Goal: Information Seeking & Learning: Check status

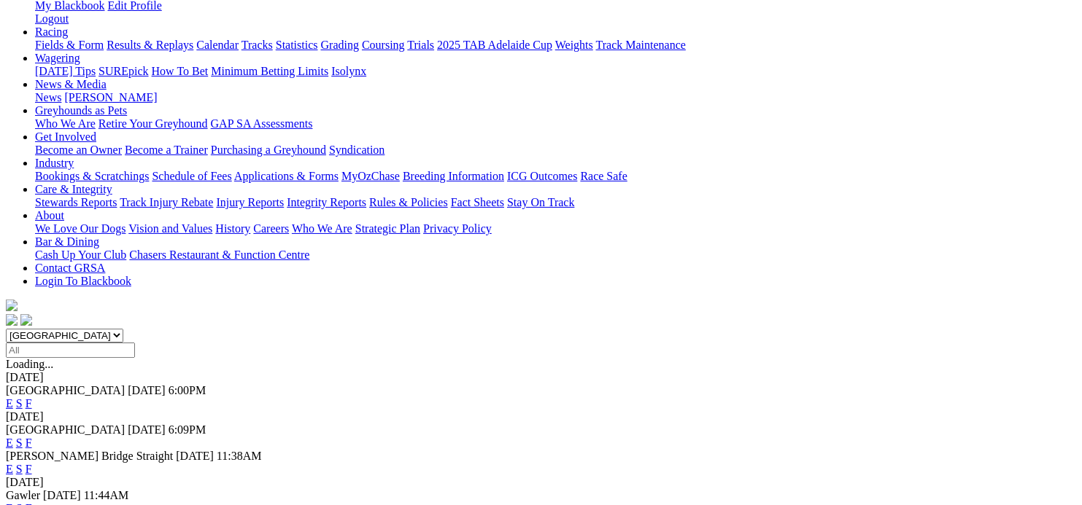
scroll to position [219, 0]
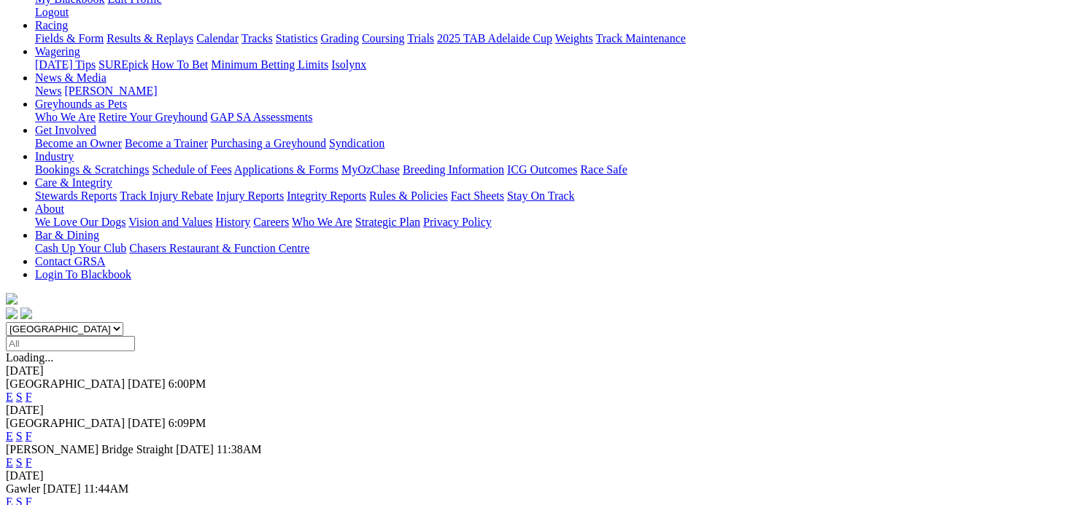
click at [32, 496] on link "F" at bounding box center [29, 502] width 7 height 12
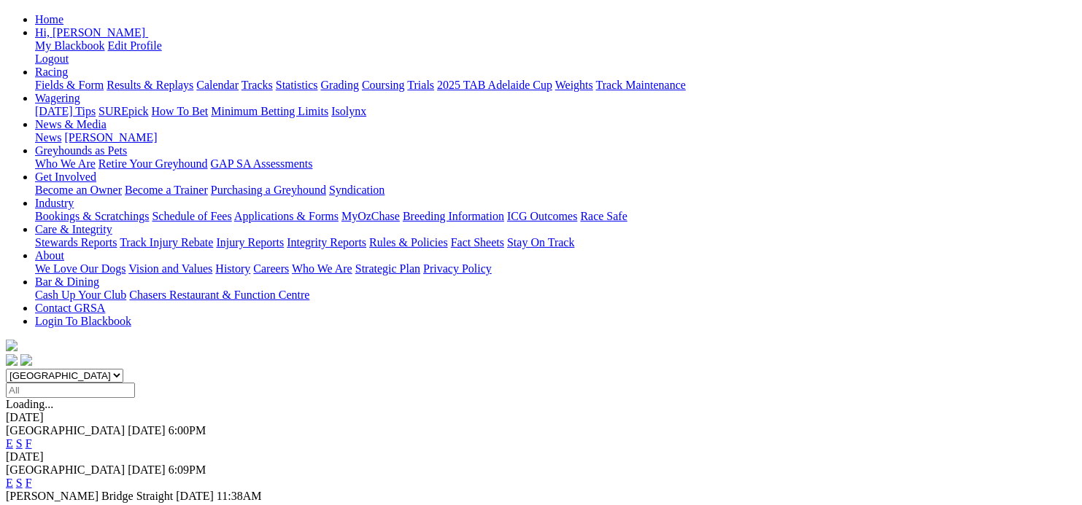
scroll to position [219, 0]
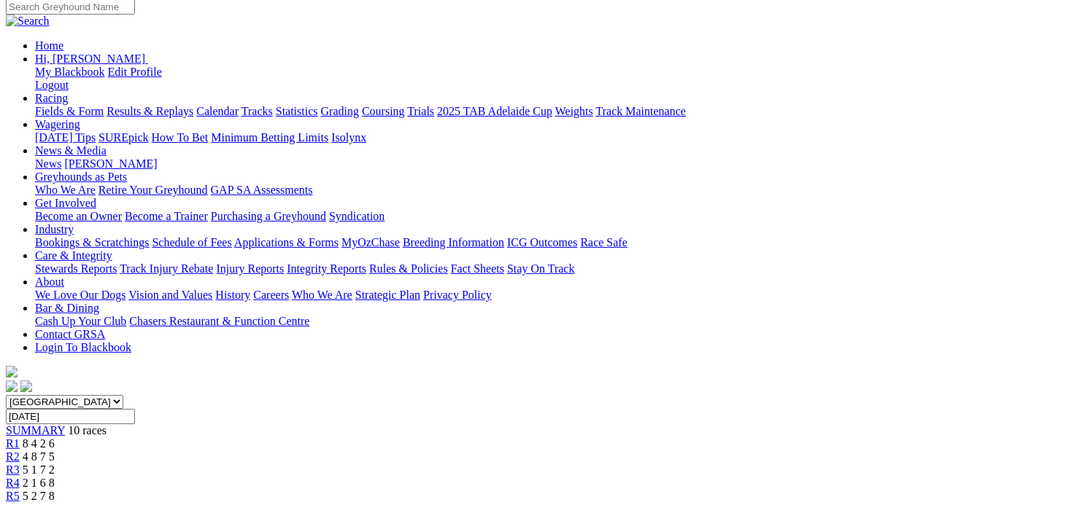
click at [55, 490] on span "5 2 7 8" at bounding box center [39, 496] width 32 height 12
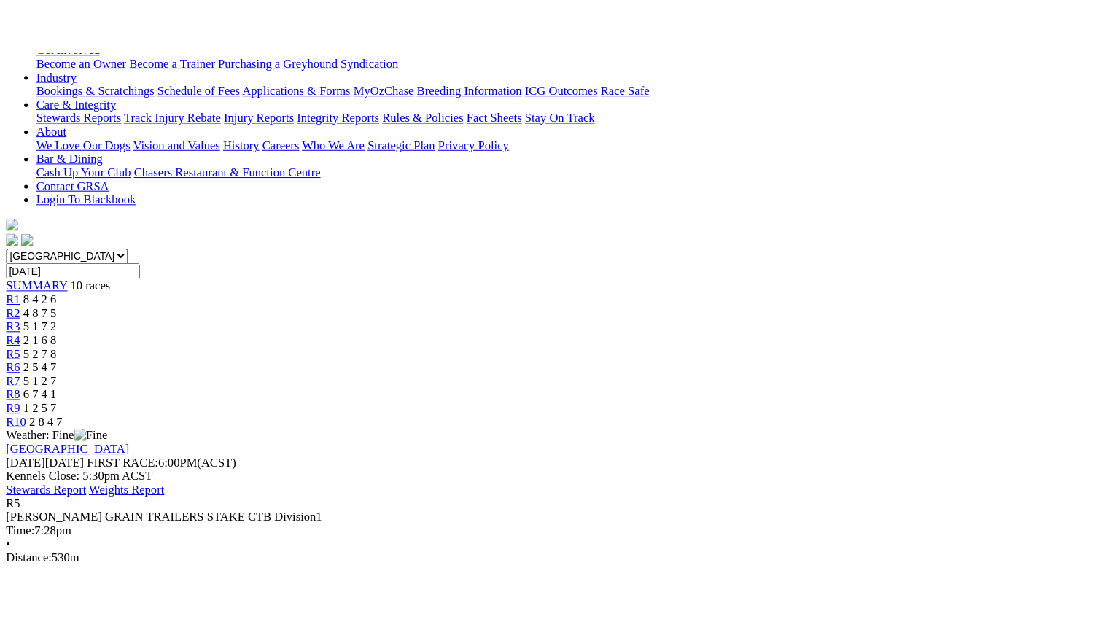
scroll to position [365, 0]
